Goal: Task Accomplishment & Management: Use online tool/utility

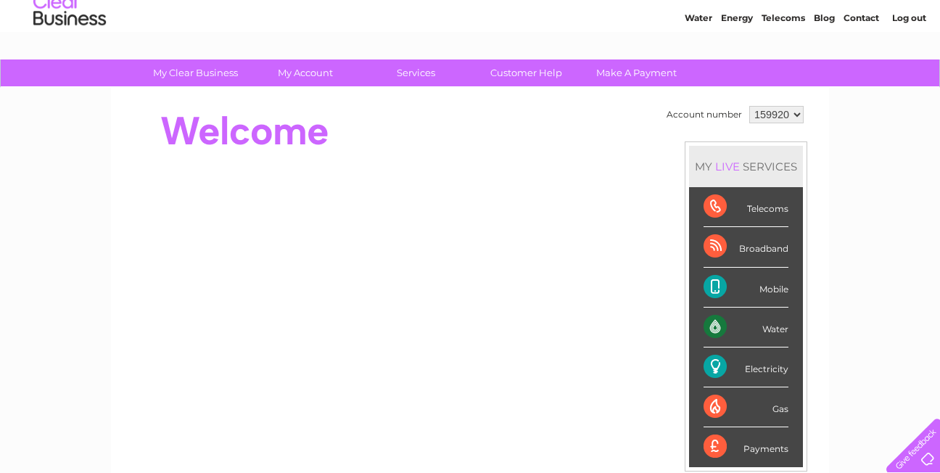
scroll to position [51, 0]
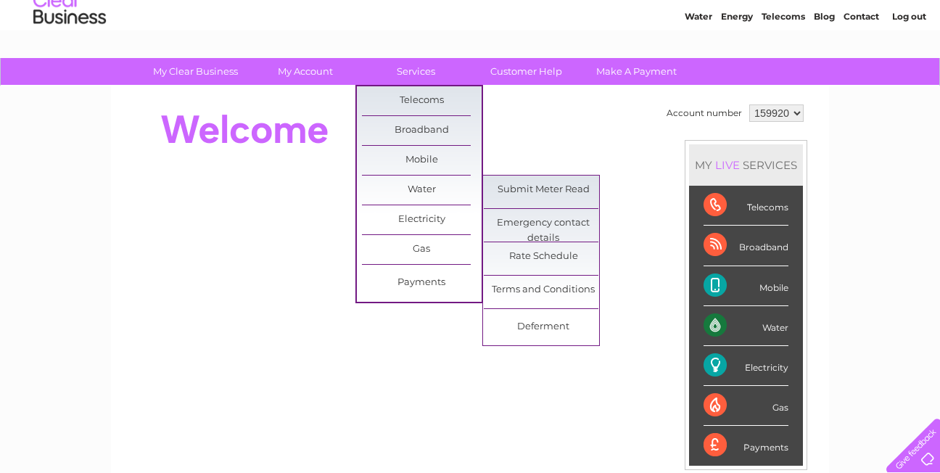
click at [520, 199] on link "Submit Meter Read" at bounding box center [544, 189] width 120 height 29
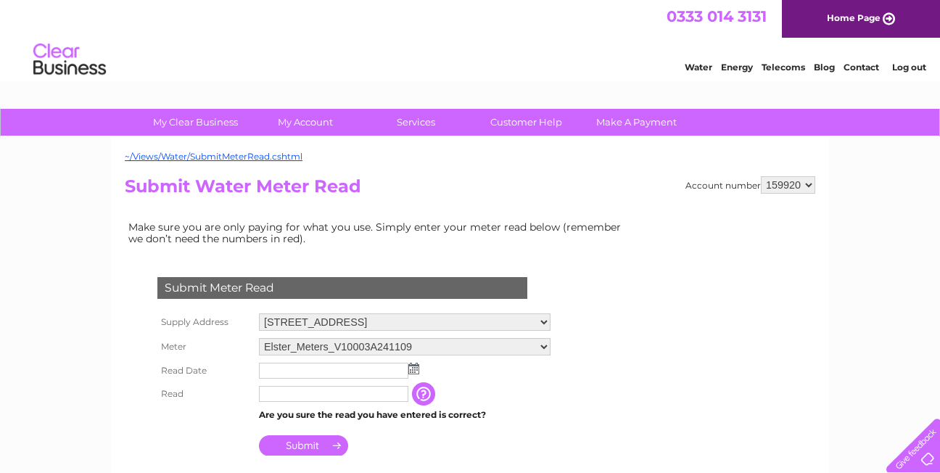
click at [414, 369] on img at bounding box center [413, 369] width 11 height 12
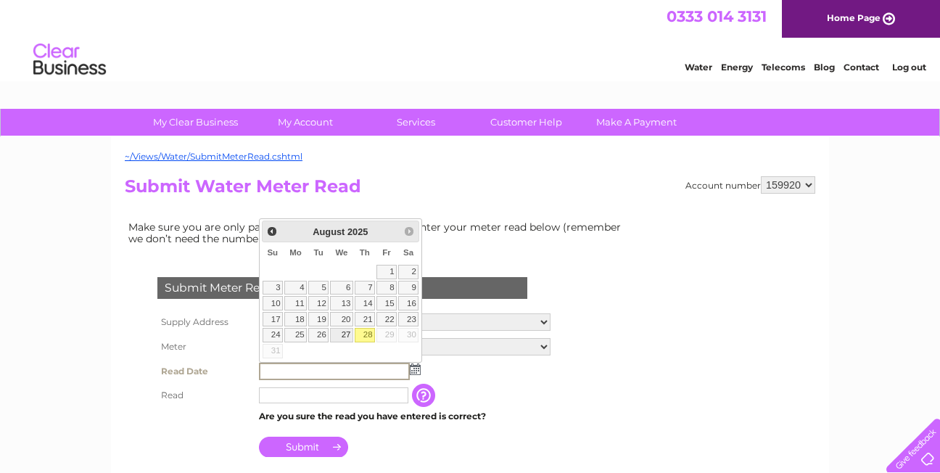
click at [341, 335] on link "27" at bounding box center [341, 335] width 23 height 15
type input "2025/08/27"
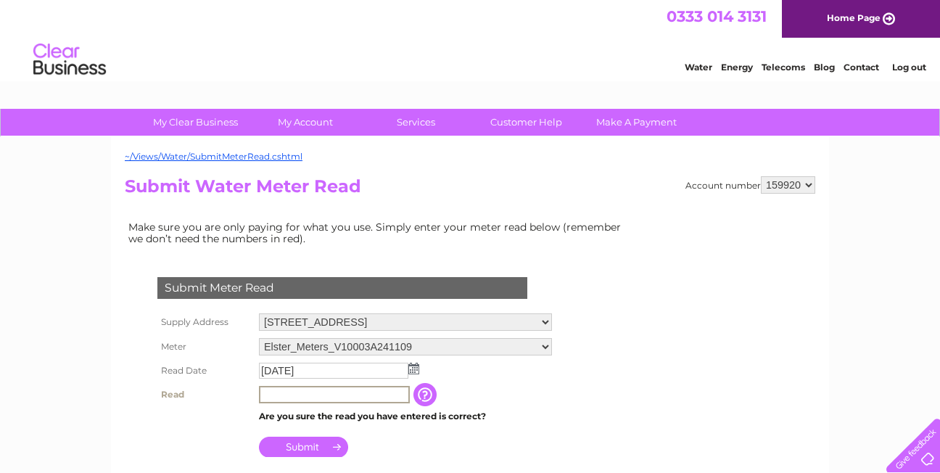
click at [294, 391] on input "text" at bounding box center [334, 394] width 151 height 17
type input "3818"
click at [307, 444] on input "Submit" at bounding box center [303, 446] width 89 height 20
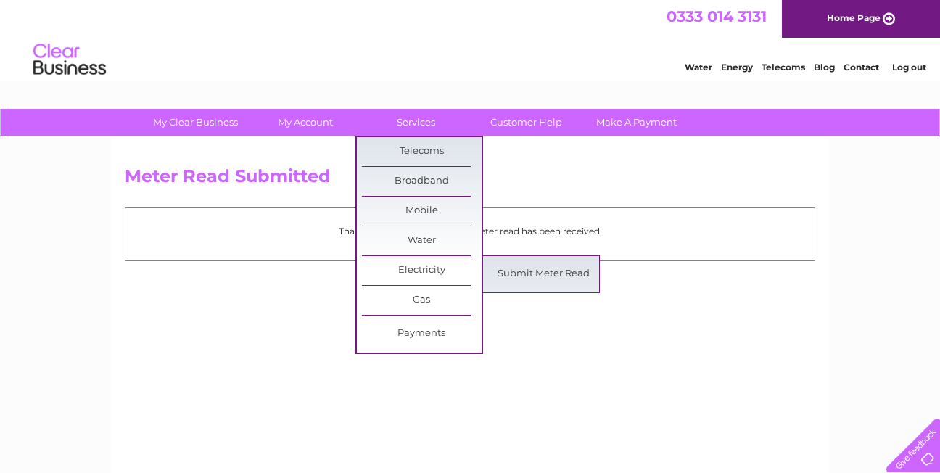
click at [508, 268] on link "Submit Meter Read" at bounding box center [544, 274] width 120 height 29
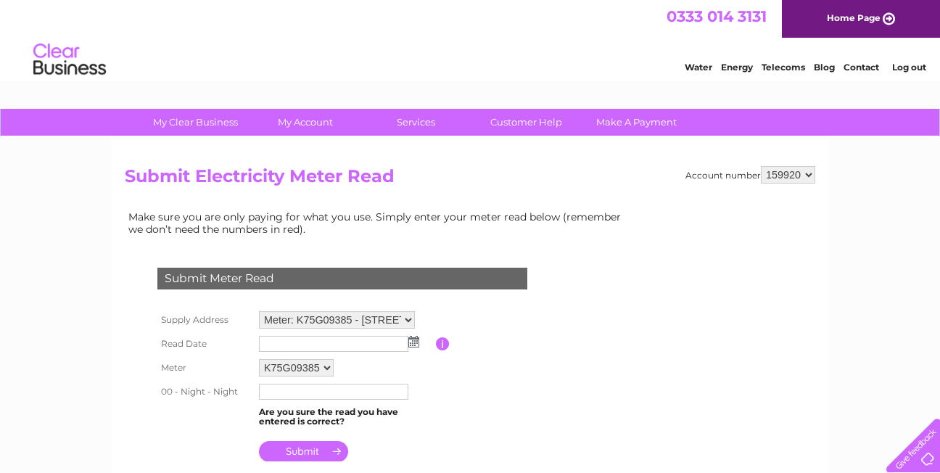
click at [412, 339] on img at bounding box center [413, 342] width 11 height 12
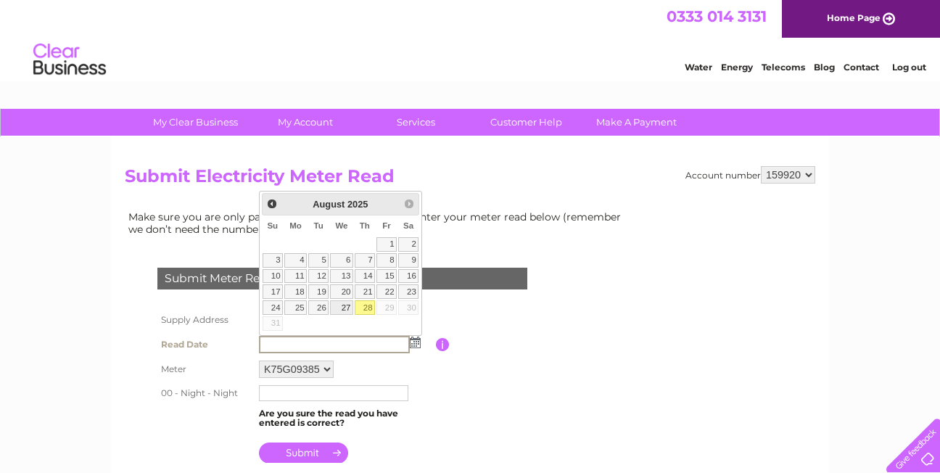
click at [345, 305] on link "27" at bounding box center [341, 307] width 23 height 15
type input "2025/08/27"
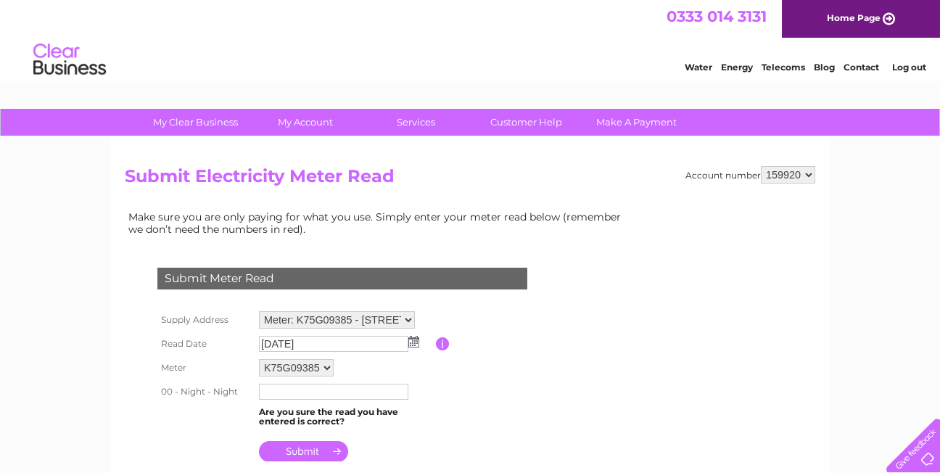
click at [298, 394] on input "text" at bounding box center [333, 392] width 149 height 16
type input "62889"
click at [305, 452] on input "submit" at bounding box center [303, 451] width 89 height 20
